Goal: Contribute content: Add original content to the website for others to see

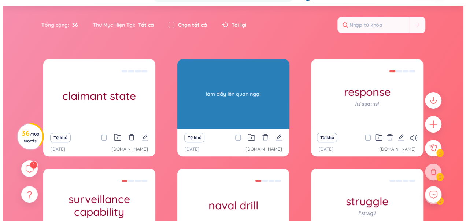
scroll to position [37, 0]
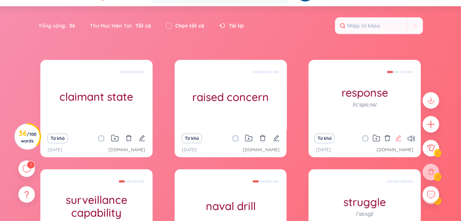
click at [398, 137] on icon "edit" at bounding box center [398, 138] width 6 height 6
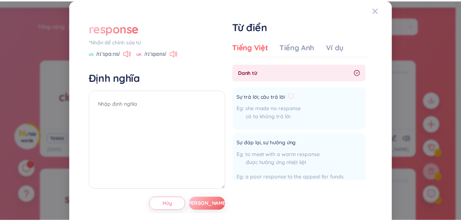
scroll to position [110, 0]
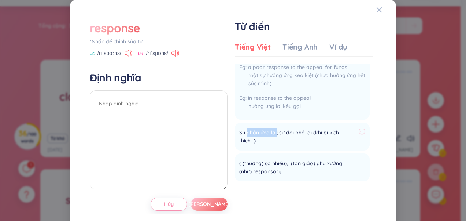
drag, startPoint x: 243, startPoint y: 132, endPoint x: 274, endPoint y: 132, distance: 30.8
click at [274, 132] on span "Sự phản ứng lại; sự đối phó lại (khi bị kích thích...)" at bounding box center [297, 136] width 117 height 16
drag, startPoint x: 274, startPoint y: 132, endPoint x: 276, endPoint y: 144, distance: 13.0
click at [273, 146] on li "Sự phản ứng lại; sự đối phó lại (khi bị kích thích...) [PERSON_NAME]" at bounding box center [302, 136] width 135 height 28
drag, startPoint x: 282, startPoint y: 133, endPoint x: 301, endPoint y: 134, distance: 18.4
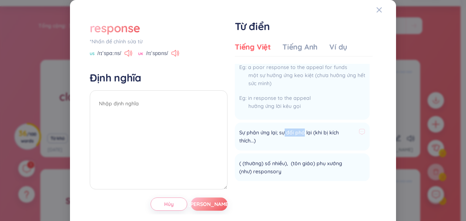
click at [301, 134] on span "Sự phản ứng lại; sự đối phó lại (khi bị kích thích...)" at bounding box center [297, 136] width 117 height 16
copy span "đối phó"
click at [173, 115] on textarea at bounding box center [159, 139] width 138 height 99
paste textarea "đối phó"
type textarea "đối phó"
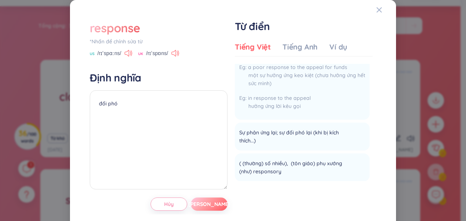
click at [203, 201] on span "[PERSON_NAME]" at bounding box center [209, 203] width 42 height 7
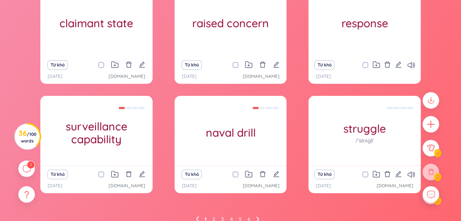
click at [145, 174] on div "Từ khó" at bounding box center [96, 174] width 105 height 10
click at [140, 174] on icon "edit" at bounding box center [142, 174] width 6 height 6
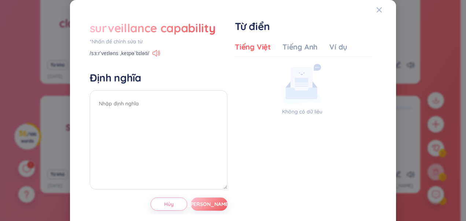
click at [293, 55] on div "Tiếng Việt Tiếng Anh Ví dụ" at bounding box center [291, 49] width 113 height 15
click at [292, 114] on p "Không có dữ liệu" at bounding box center [302, 111] width 135 height 8
click at [309, 49] on div "Tiếng Anh" at bounding box center [300, 47] width 35 height 10
click at [251, 41] on div "Tiếng Việt Tiếng Anh Ví dụ Không có dữ liệu Không có dữ liệu" at bounding box center [304, 116] width 138 height 154
click at [252, 47] on div "Tiếng Việt" at bounding box center [253, 47] width 36 height 10
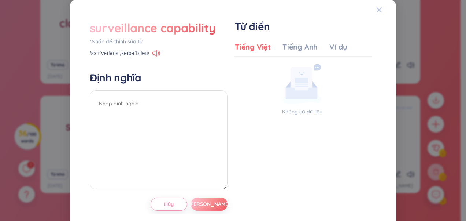
click at [376, 11] on icon "Close" at bounding box center [379, 10] width 6 height 6
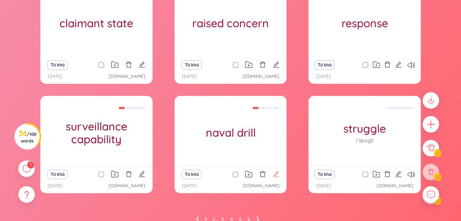
click at [276, 174] on icon "edit" at bounding box center [276, 174] width 6 height 6
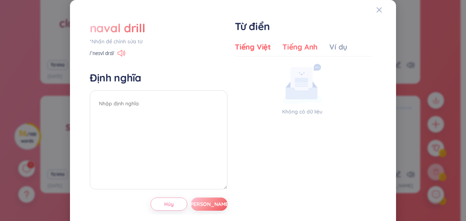
click at [287, 49] on div "Tiếng Anh" at bounding box center [300, 47] width 35 height 10
click at [251, 52] on div "Tiếng Việt" at bounding box center [253, 47] width 36 height 10
click at [305, 95] on icon at bounding box center [302, 94] width 32 height 12
click at [376, 11] on icon "Close" at bounding box center [379, 10] width 6 height 6
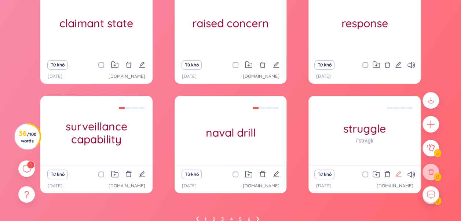
click at [396, 175] on icon "edit" at bounding box center [398, 173] width 7 height 7
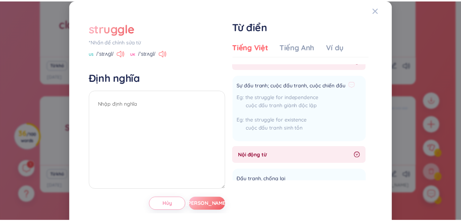
scroll to position [0, 0]
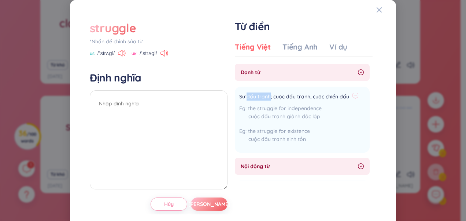
drag, startPoint x: 245, startPoint y: 97, endPoint x: 267, endPoint y: 94, distance: 22.1
click at [267, 94] on span "Sự đấu tranh; cuộc đấu tranh, cuộc chiến đấu" at bounding box center [294, 96] width 110 height 9
copy span "đấu tranh"
click at [180, 102] on textarea at bounding box center [159, 139] width 138 height 99
paste textarea "đấu tranh"
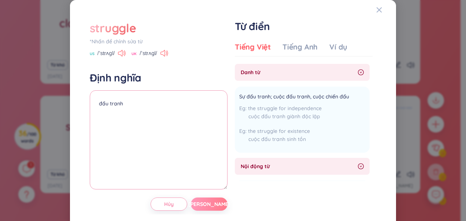
type textarea "đấu tranh"
click at [202, 198] on button "[PERSON_NAME]" at bounding box center [209, 203] width 37 height 13
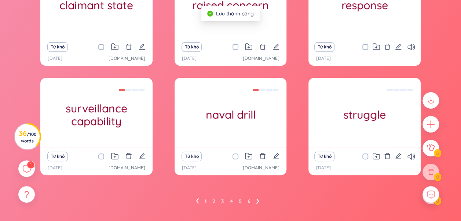
scroll to position [143, 0]
